Goal: Information Seeking & Learning: Learn about a topic

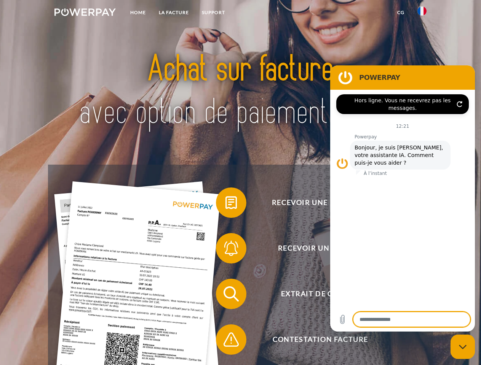
click at [85, 13] on img at bounding box center [84, 12] width 61 height 8
click at [422, 13] on img at bounding box center [421, 10] width 9 height 9
click at [400, 13] on link "CG" at bounding box center [400, 13] width 20 height 14
click at [225, 204] on span at bounding box center [220, 203] width 38 height 38
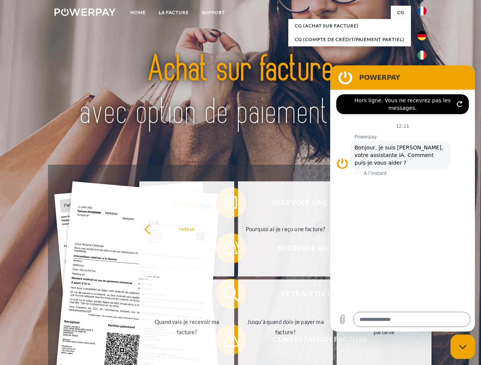
click at [225, 250] on link "retour" at bounding box center [186, 228] width 95 height 95
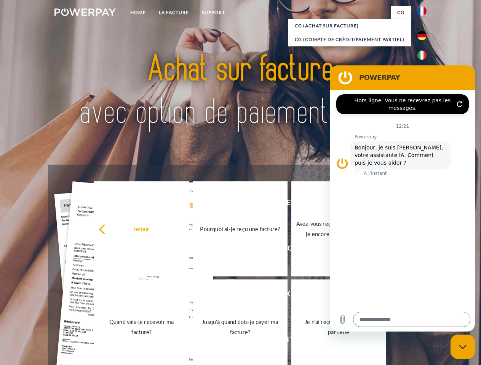
click at [189, 296] on link "Quand vais-je recevoir ma facture?" at bounding box center [141, 327] width 95 height 95
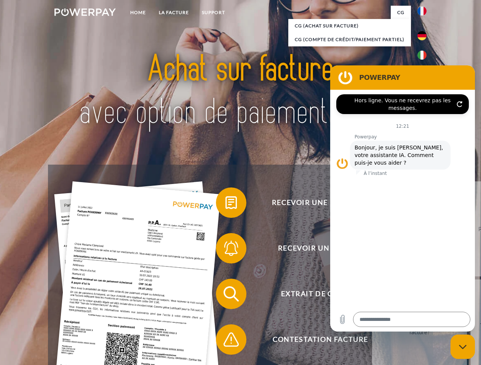
click at [225, 341] on span at bounding box center [220, 340] width 38 height 38
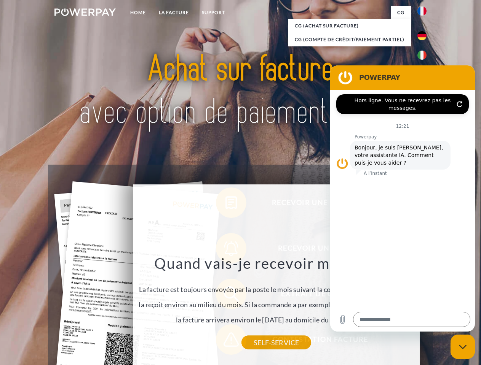
click at [462, 347] on icon "Fermer la fenêtre de messagerie" at bounding box center [462, 347] width 8 height 5
type textarea "*"
